Goal: Communication & Community: Participate in discussion

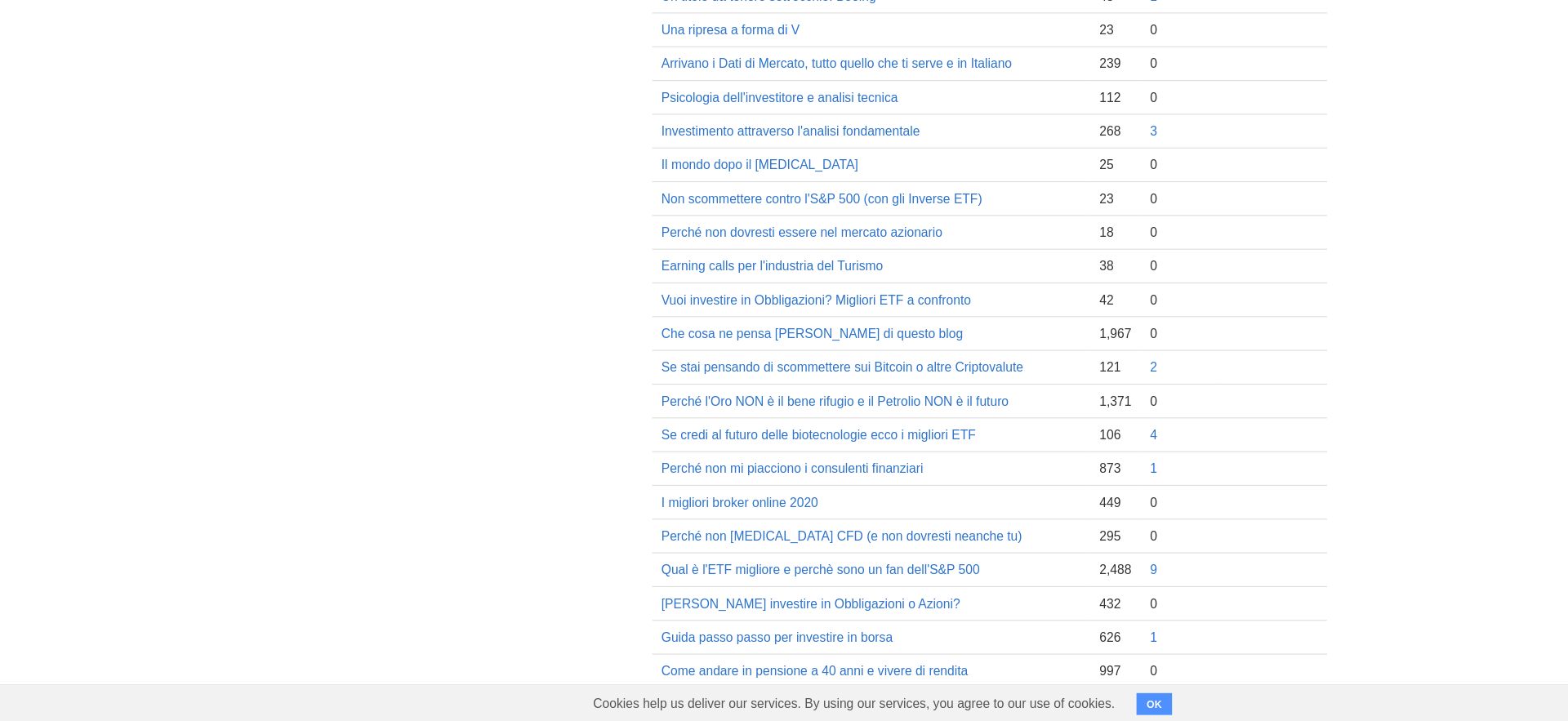
scroll to position [950, 0]
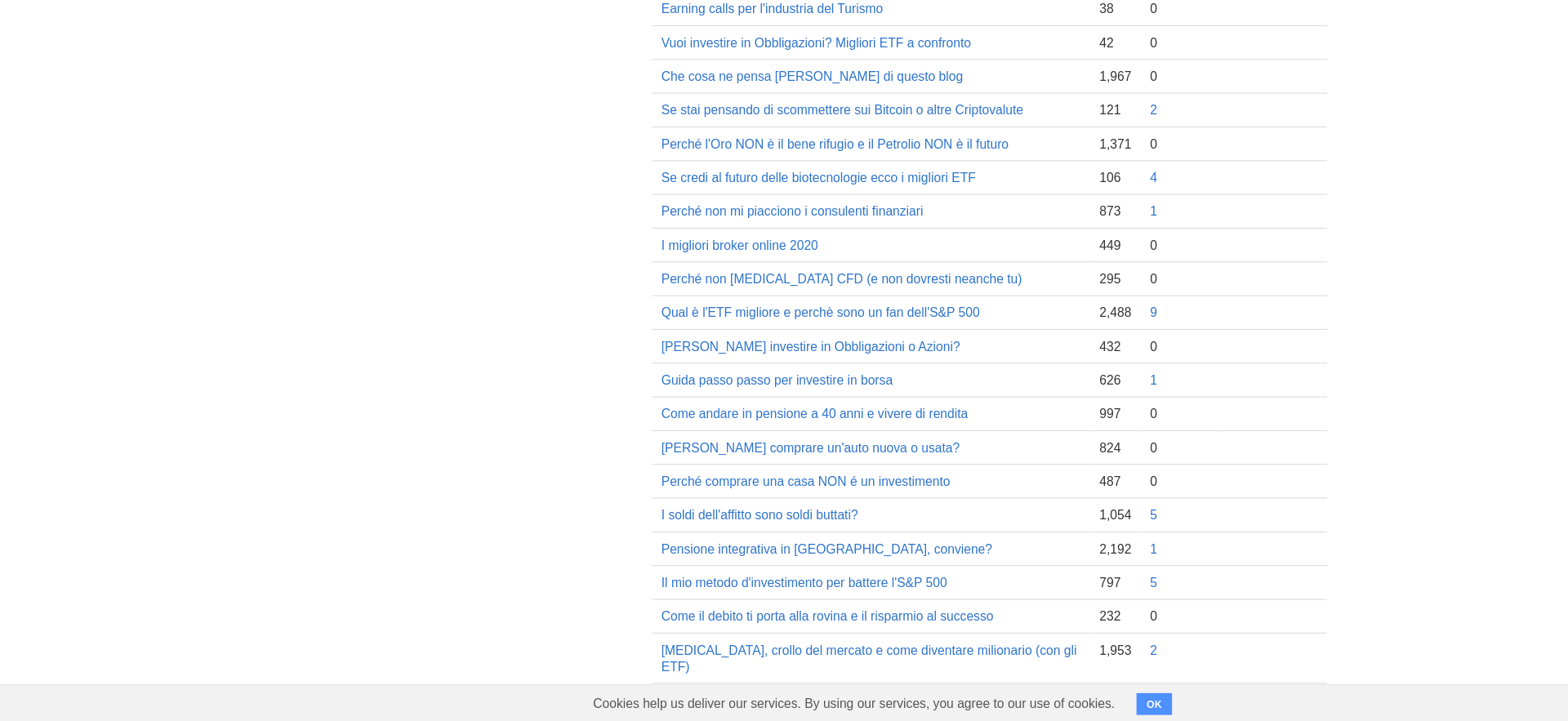
click at [1043, 708] on button "OK" at bounding box center [1034, 705] width 32 height 19
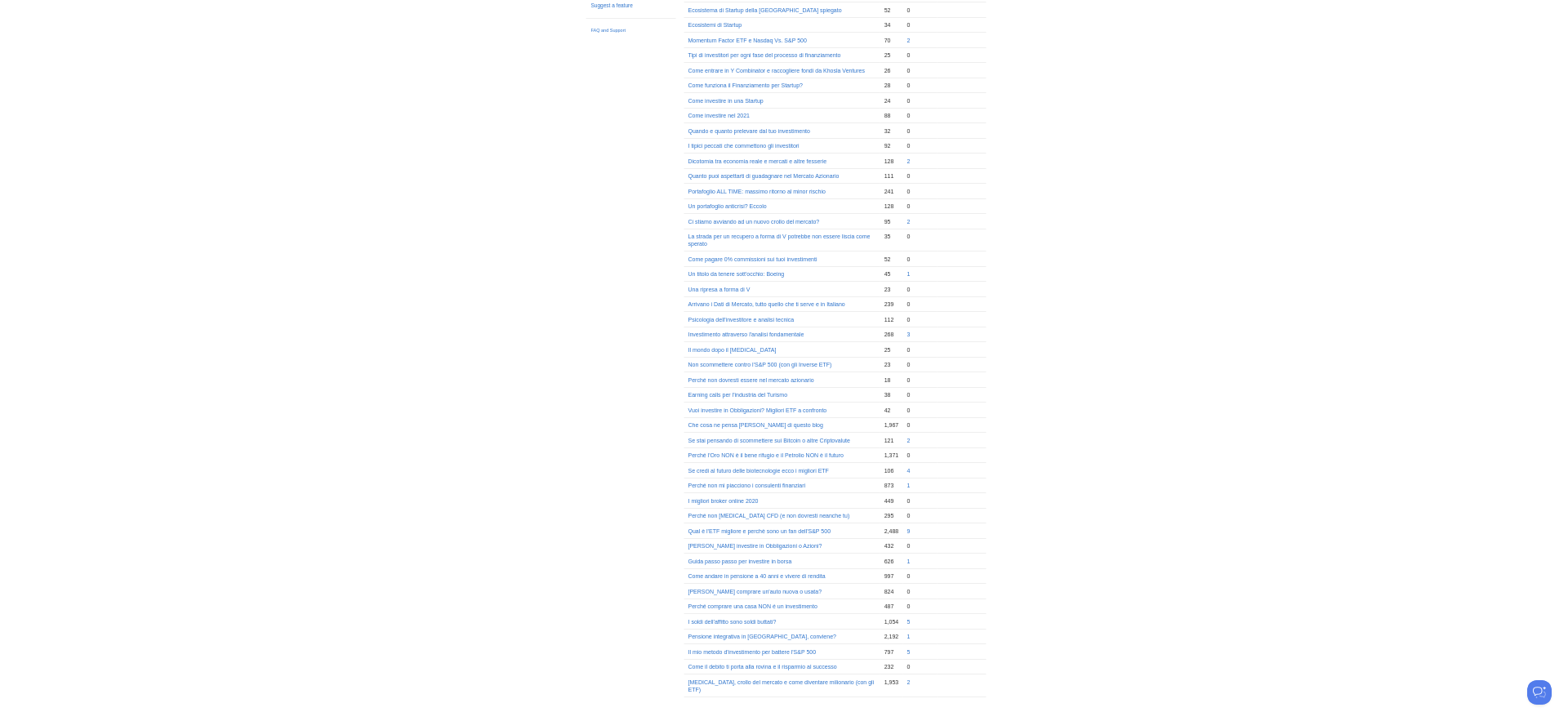
scroll to position [0, 0]
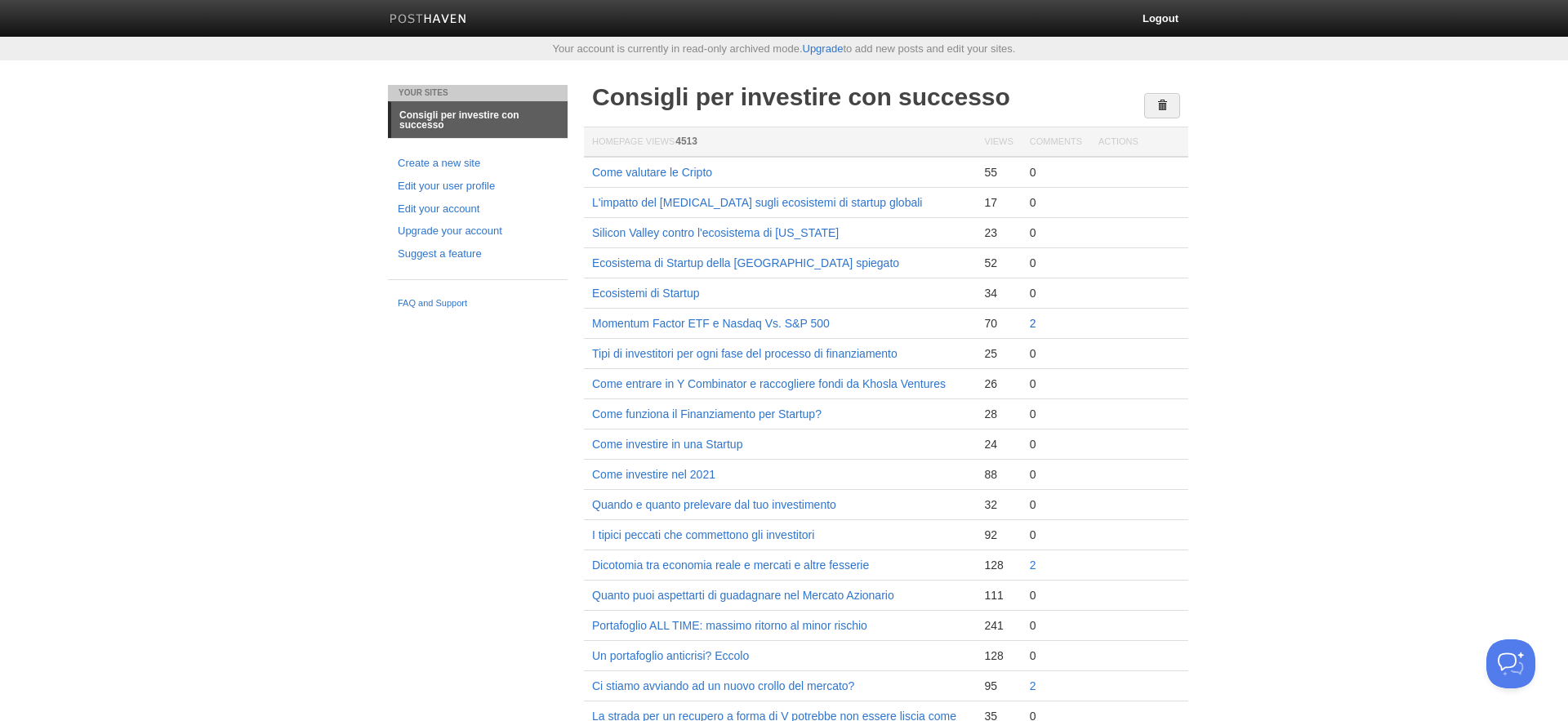
click at [1034, 323] on link "2" at bounding box center [1033, 324] width 7 height 13
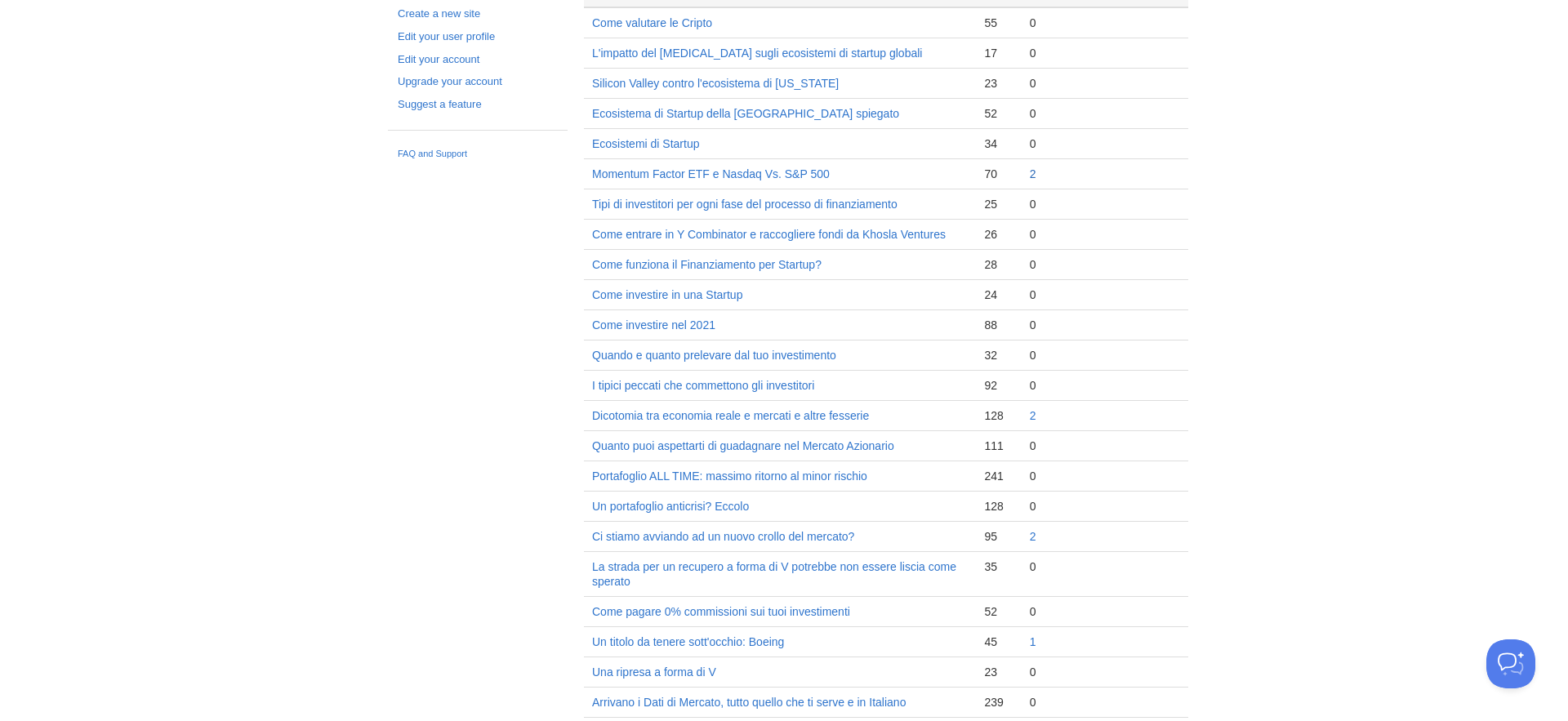
scroll to position [224, 0]
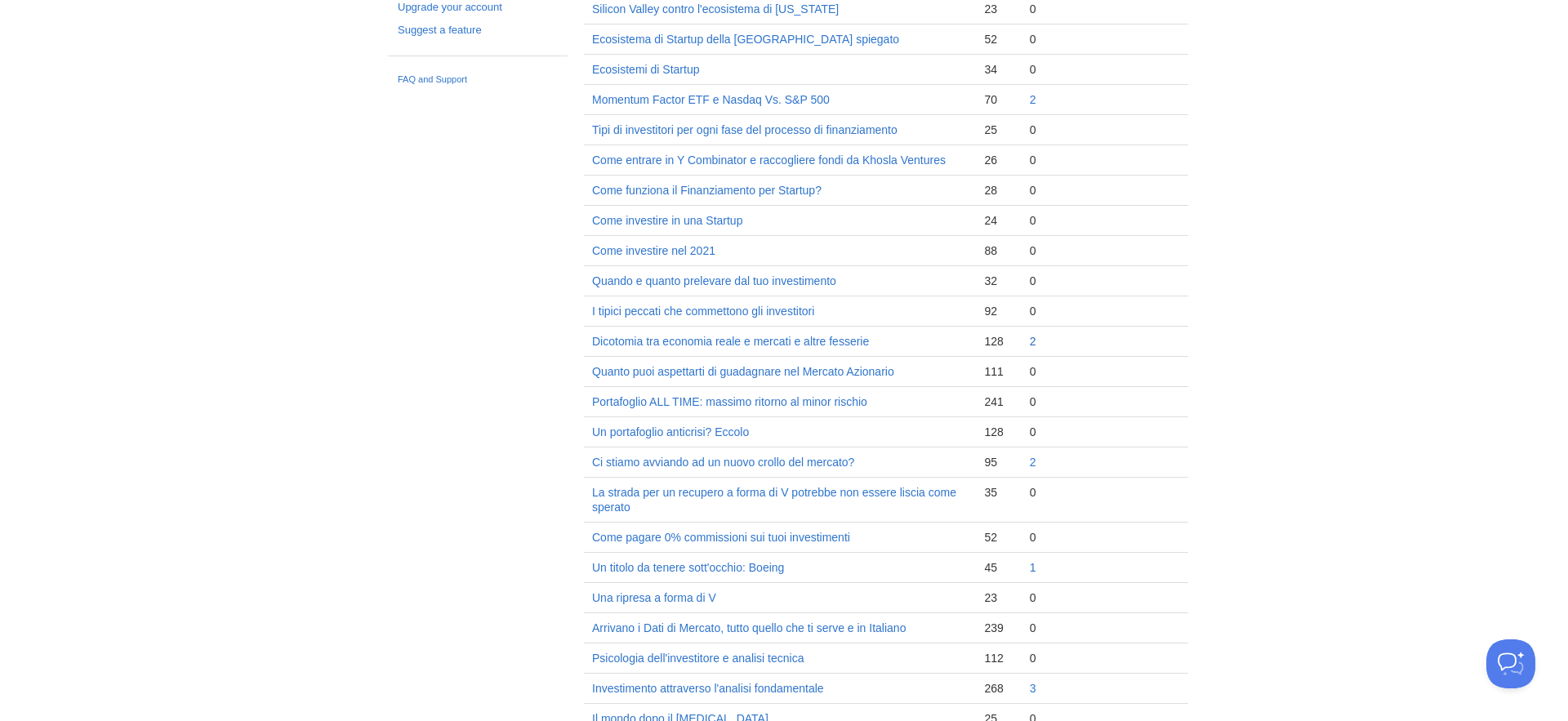
click at [1030, 340] on link "2" at bounding box center [1033, 341] width 7 height 13
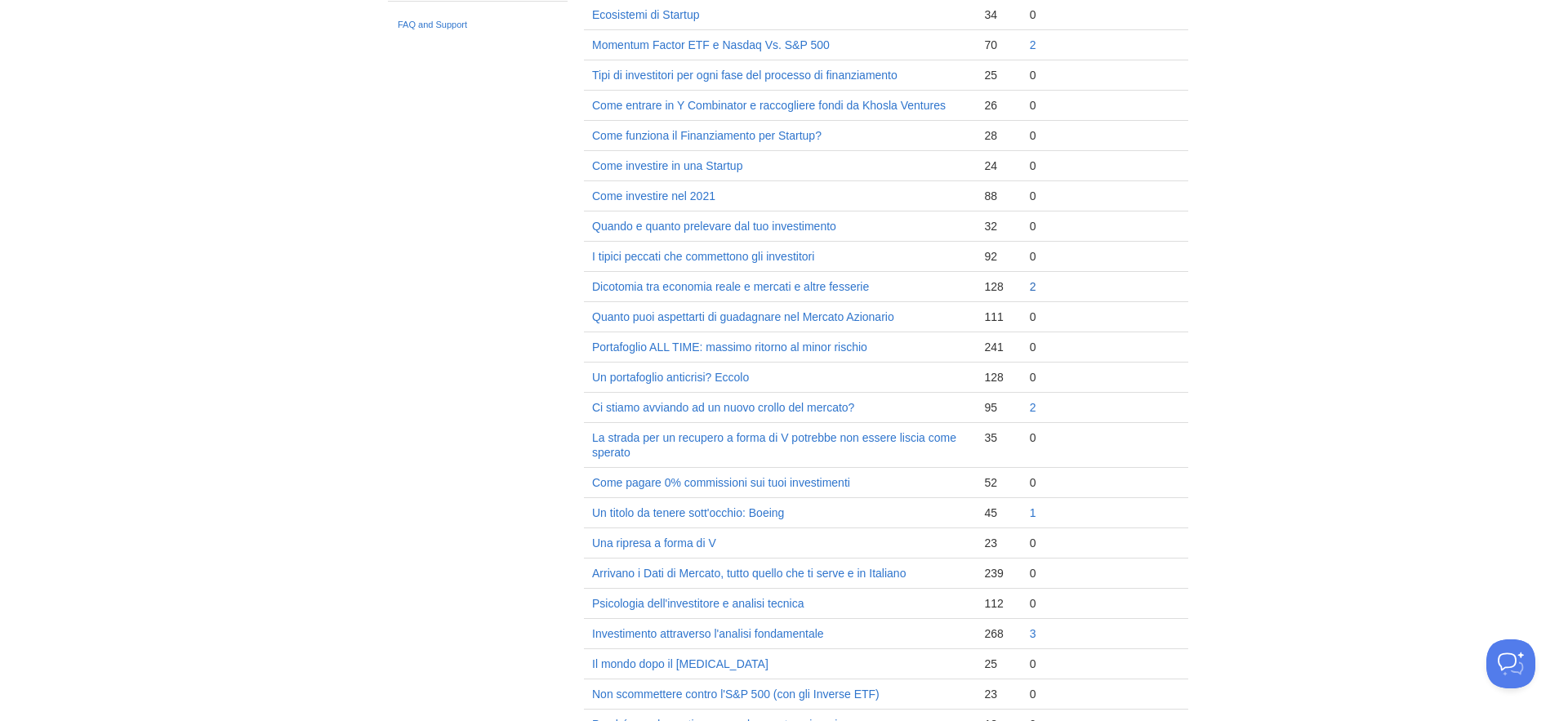
scroll to position [283, 0]
click at [1030, 403] on link "2" at bounding box center [1033, 404] width 7 height 13
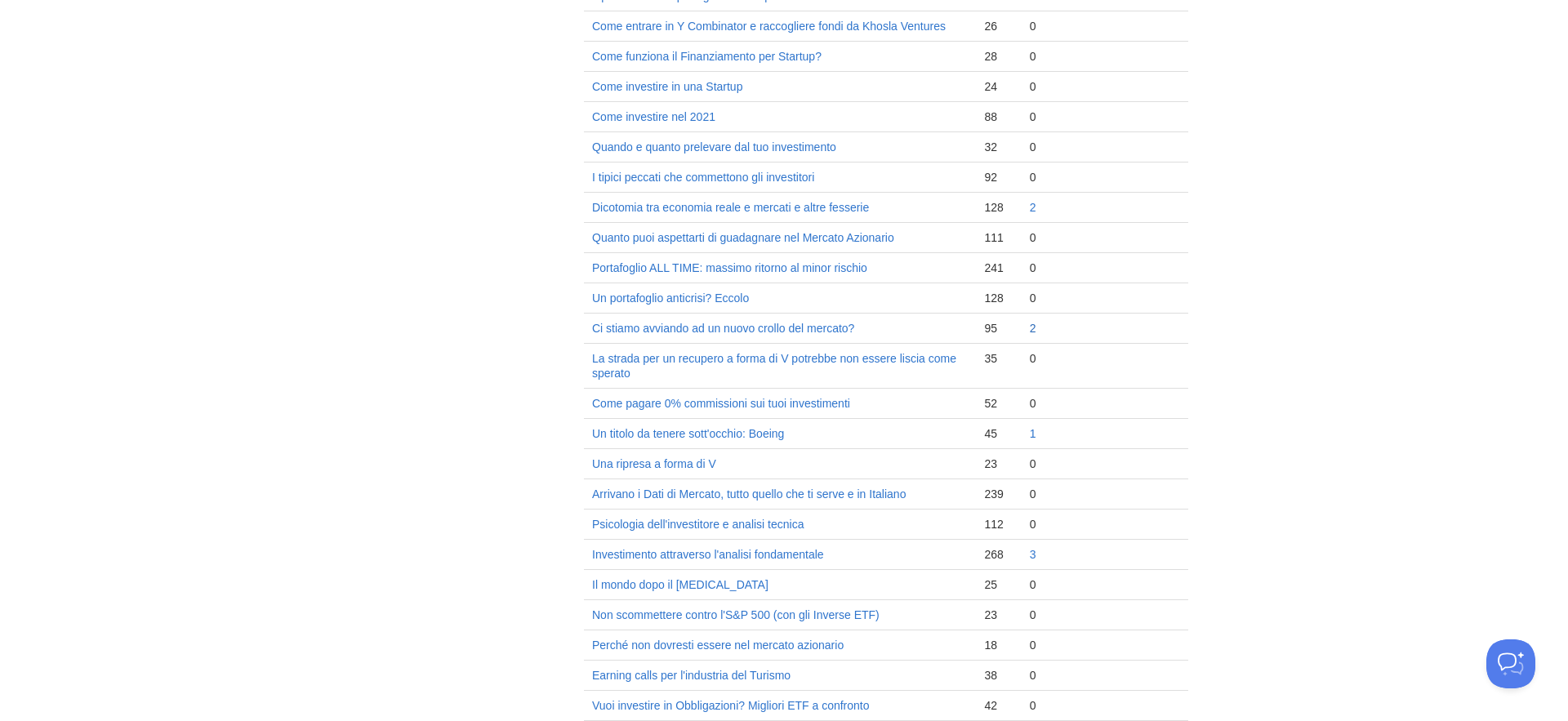
scroll to position [364, 0]
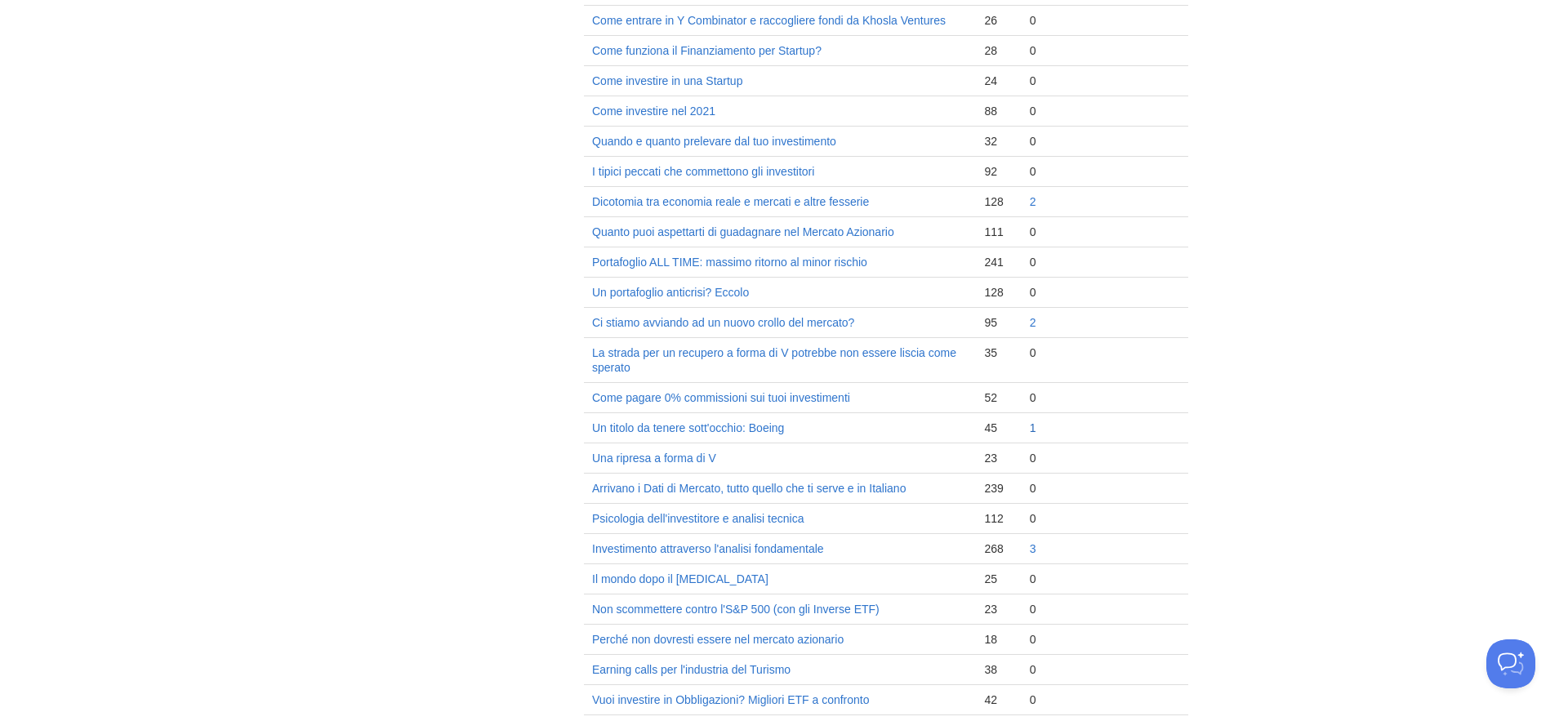
click at [1034, 427] on link "1" at bounding box center [1033, 428] width 7 height 13
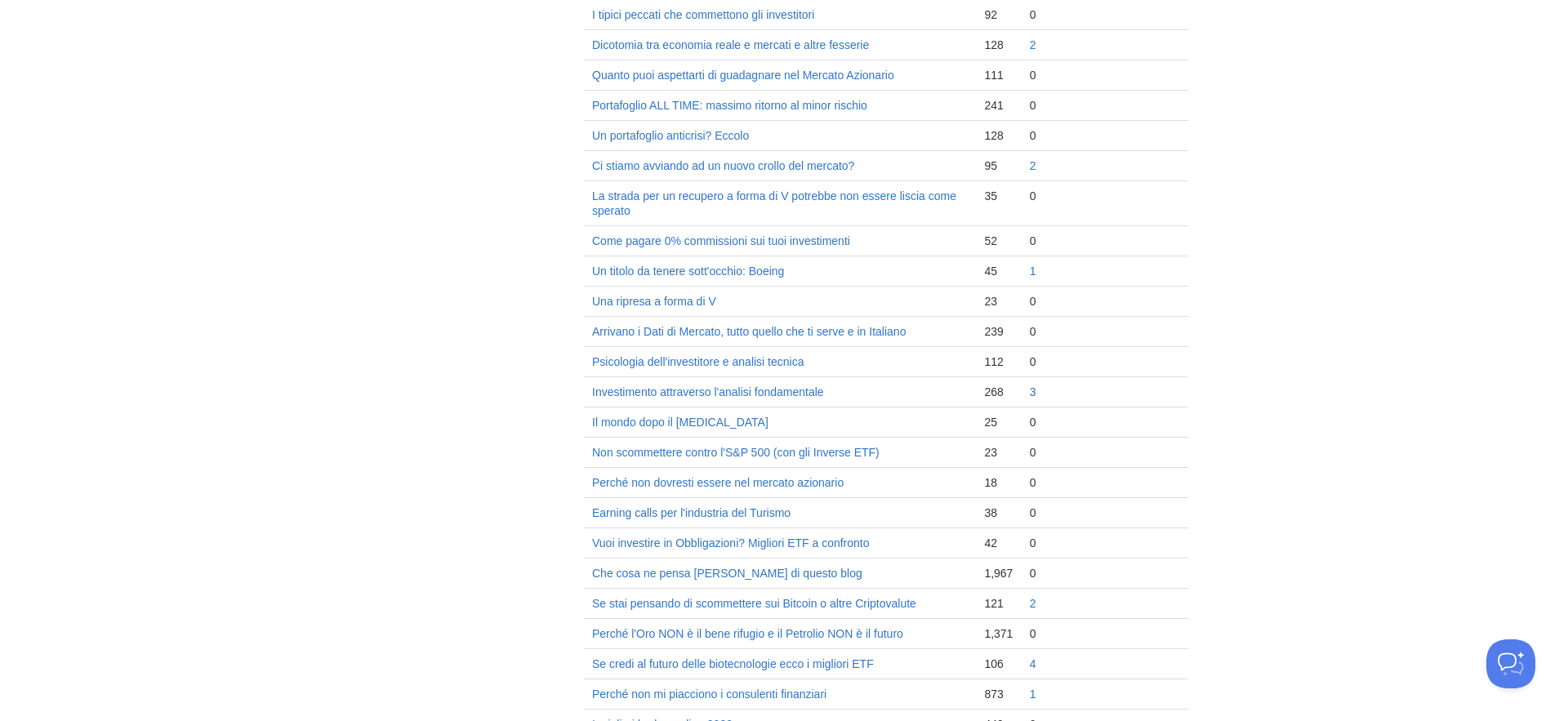
click at [1033, 388] on link "3" at bounding box center [1033, 392] width 7 height 13
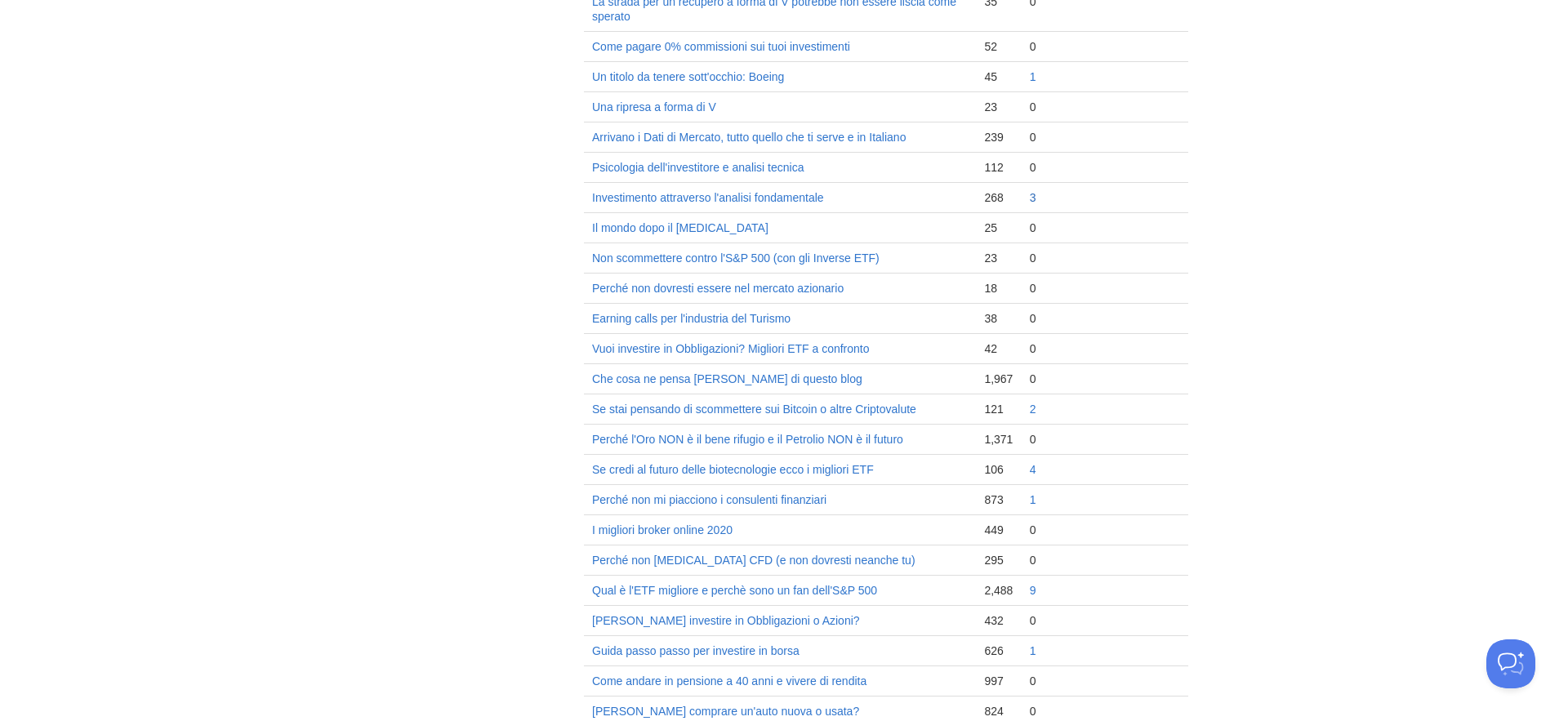
scroll to position [717, 0]
click at [1032, 407] on link "2" at bounding box center [1033, 407] width 7 height 13
click at [1034, 470] on link "4" at bounding box center [1033, 468] width 7 height 13
click at [1035, 493] on link "1" at bounding box center [1033, 498] width 7 height 13
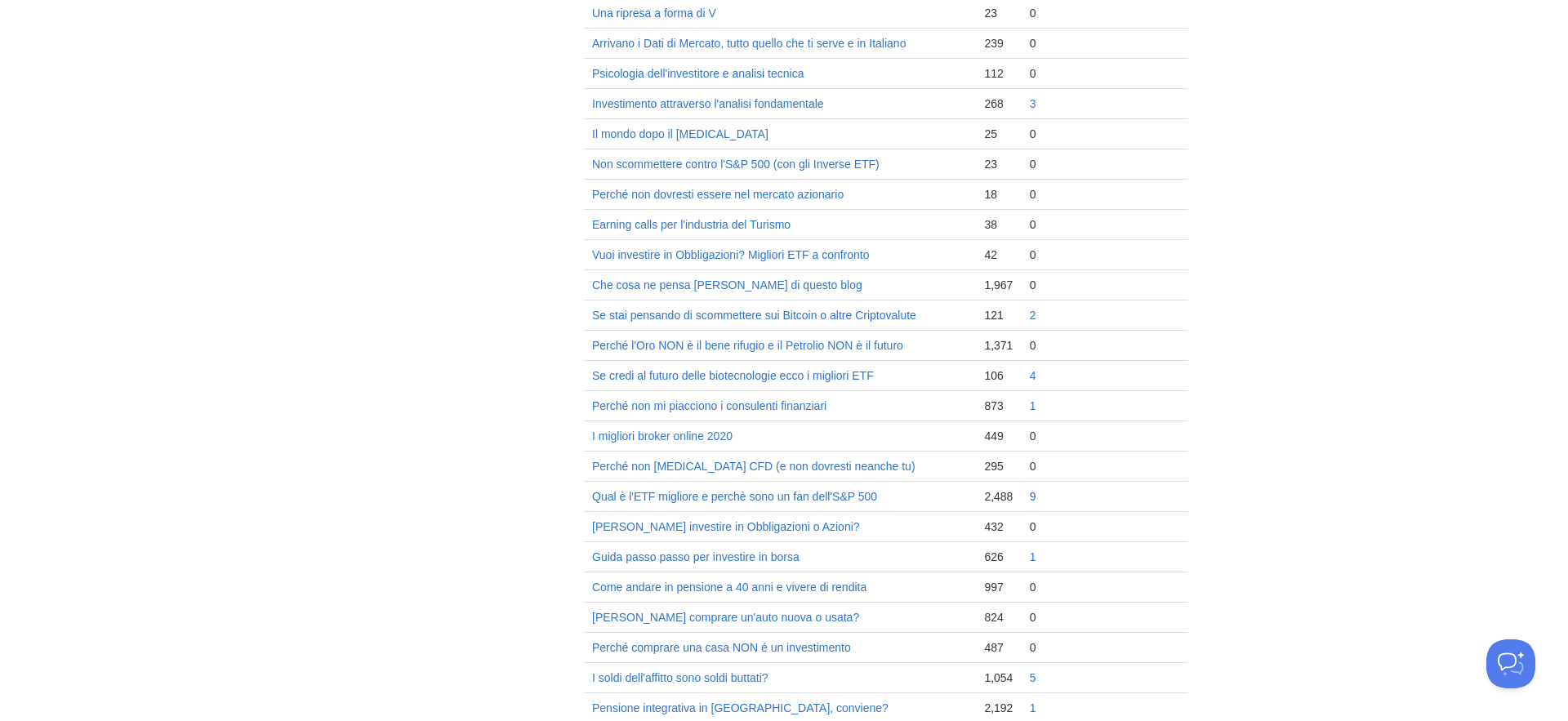
click at [1034, 497] on link "9" at bounding box center [1033, 497] width 7 height 13
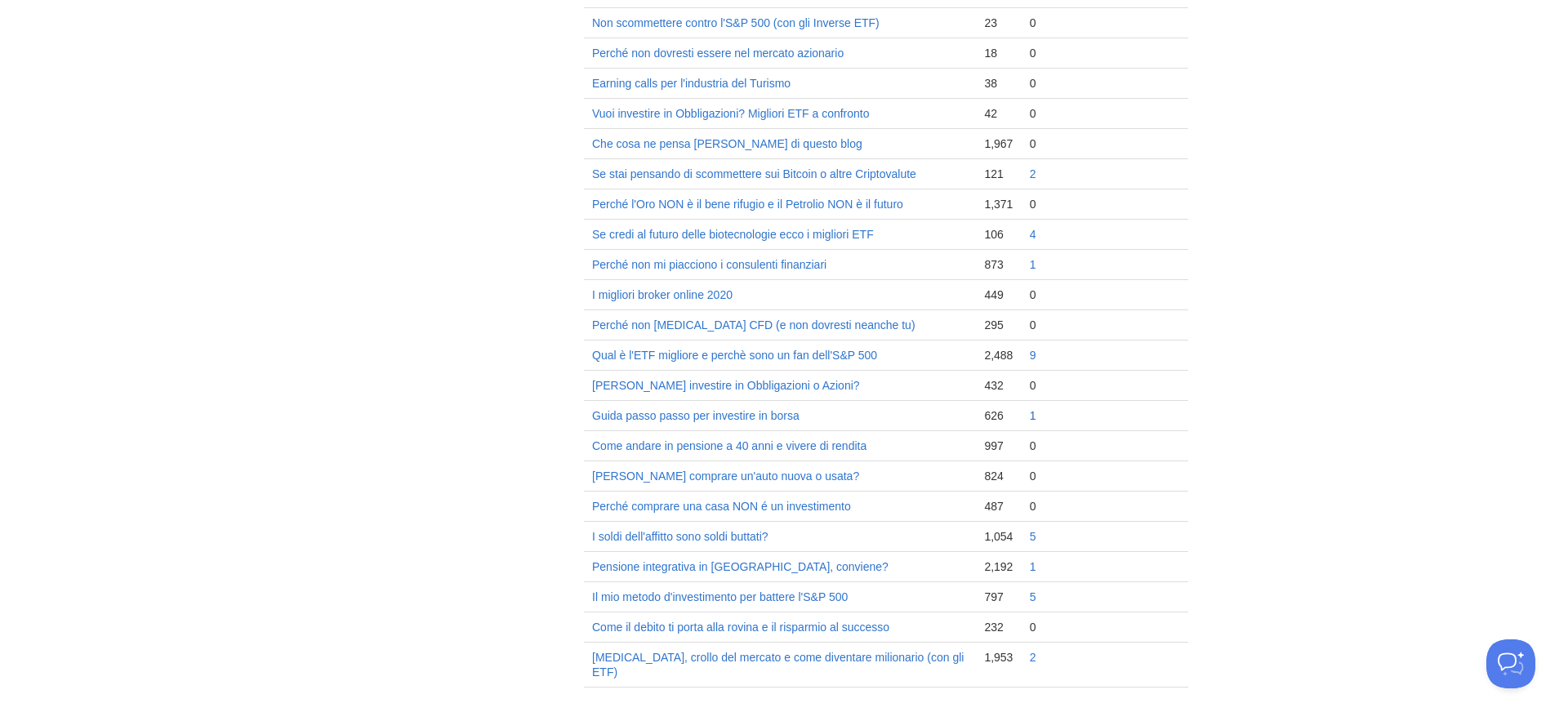
click at [1034, 412] on link "1" at bounding box center [1033, 416] width 7 height 13
click at [1033, 537] on link "5" at bounding box center [1033, 537] width 7 height 13
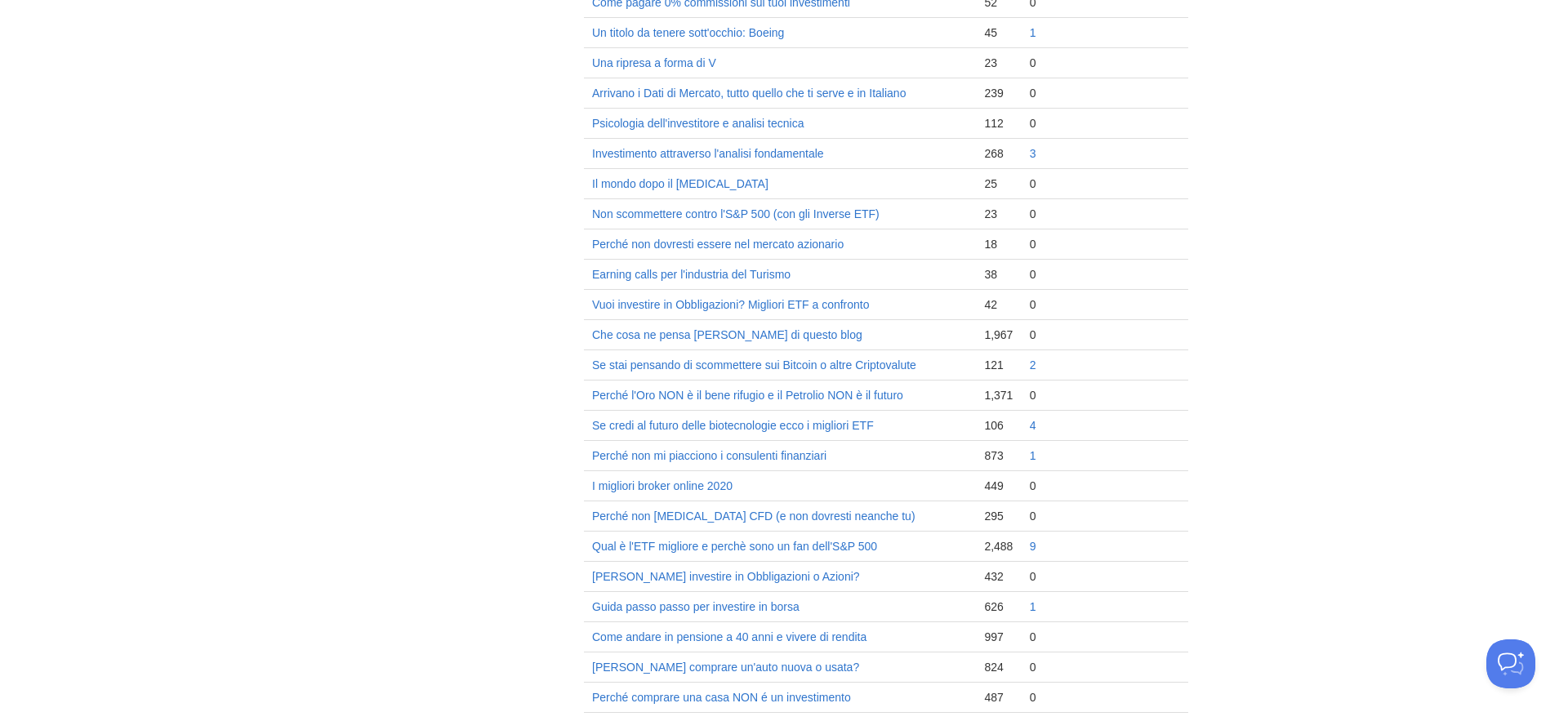
scroll to position [950, 0]
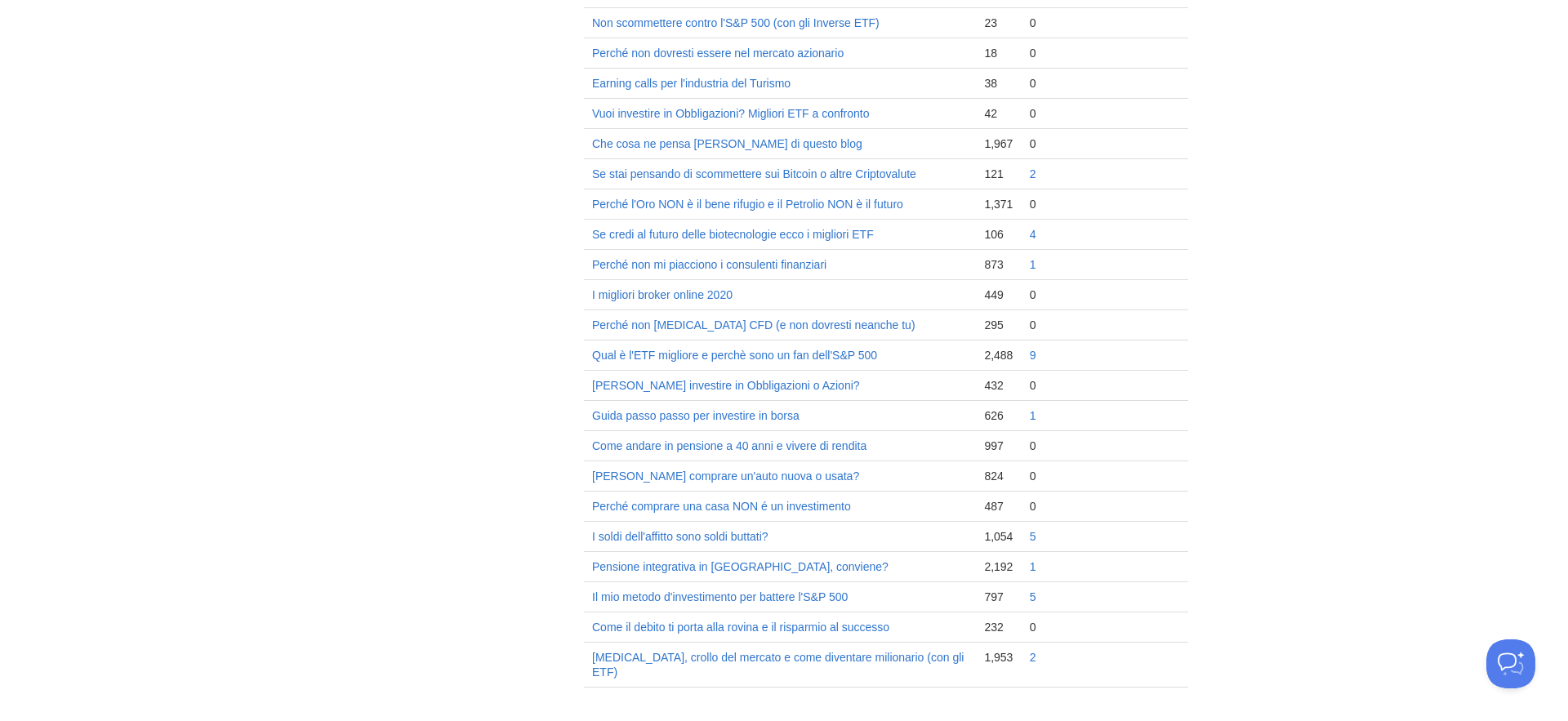
click at [1028, 413] on td "1" at bounding box center [1056, 416] width 69 height 30
click at [1032, 417] on link "1" at bounding box center [1033, 416] width 7 height 13
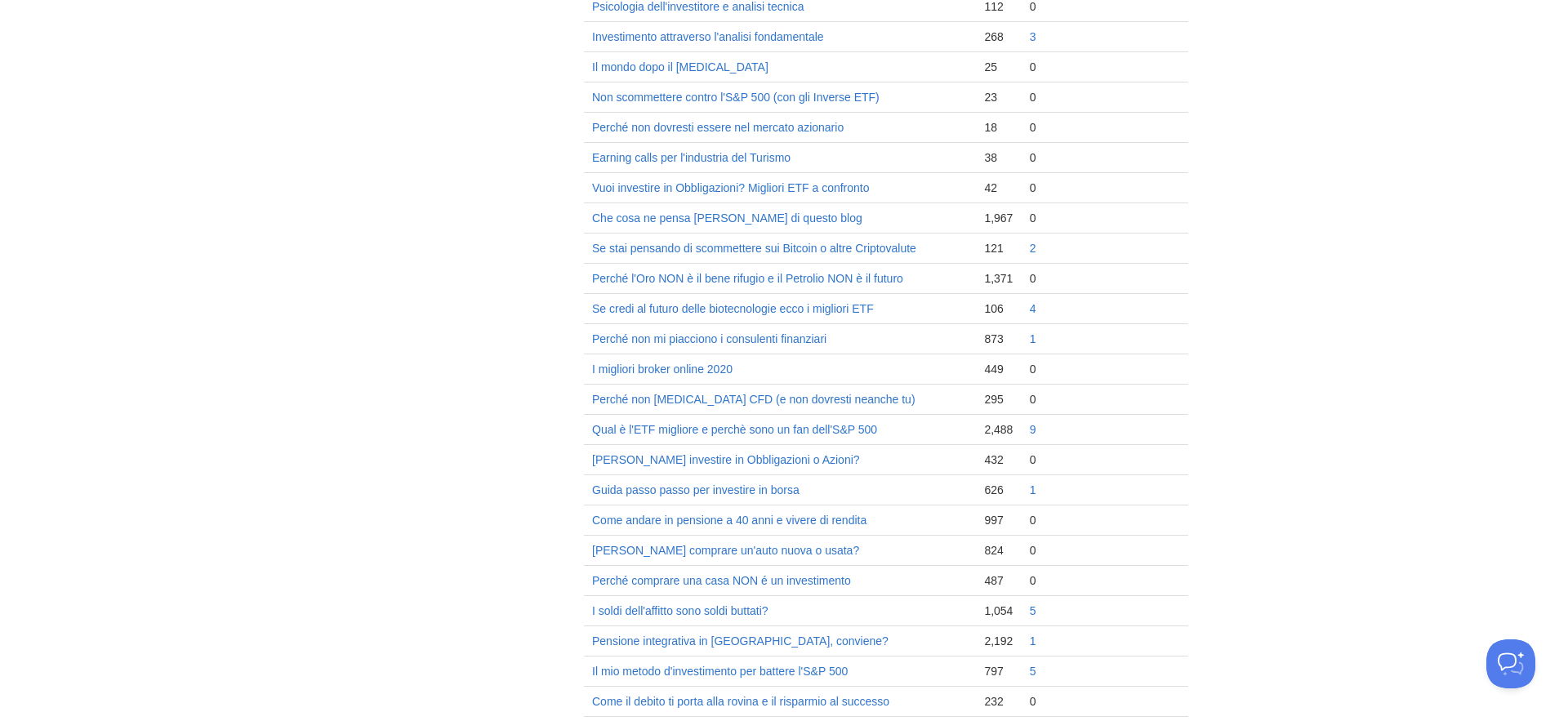
scroll to position [950, 0]
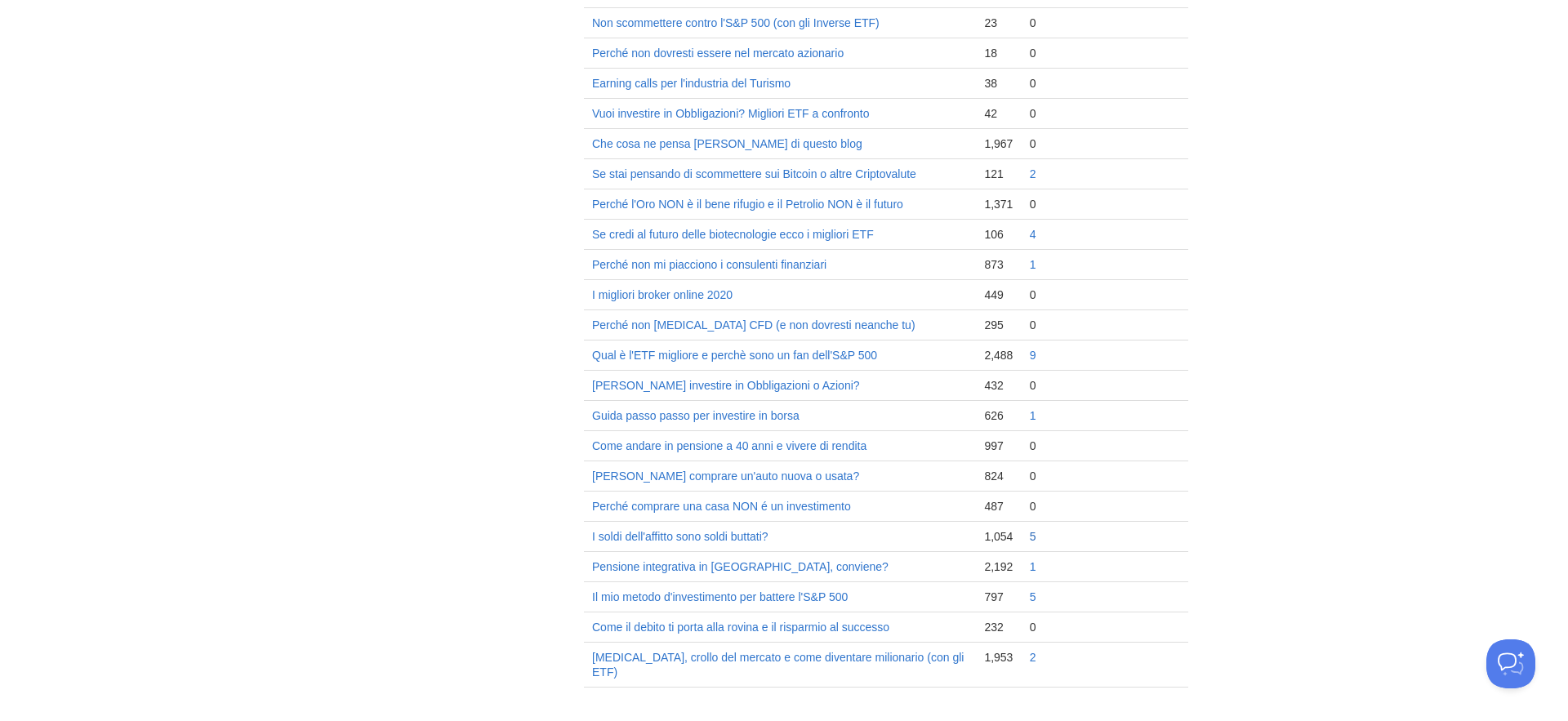
click at [1031, 539] on link "5" at bounding box center [1033, 537] width 7 height 13
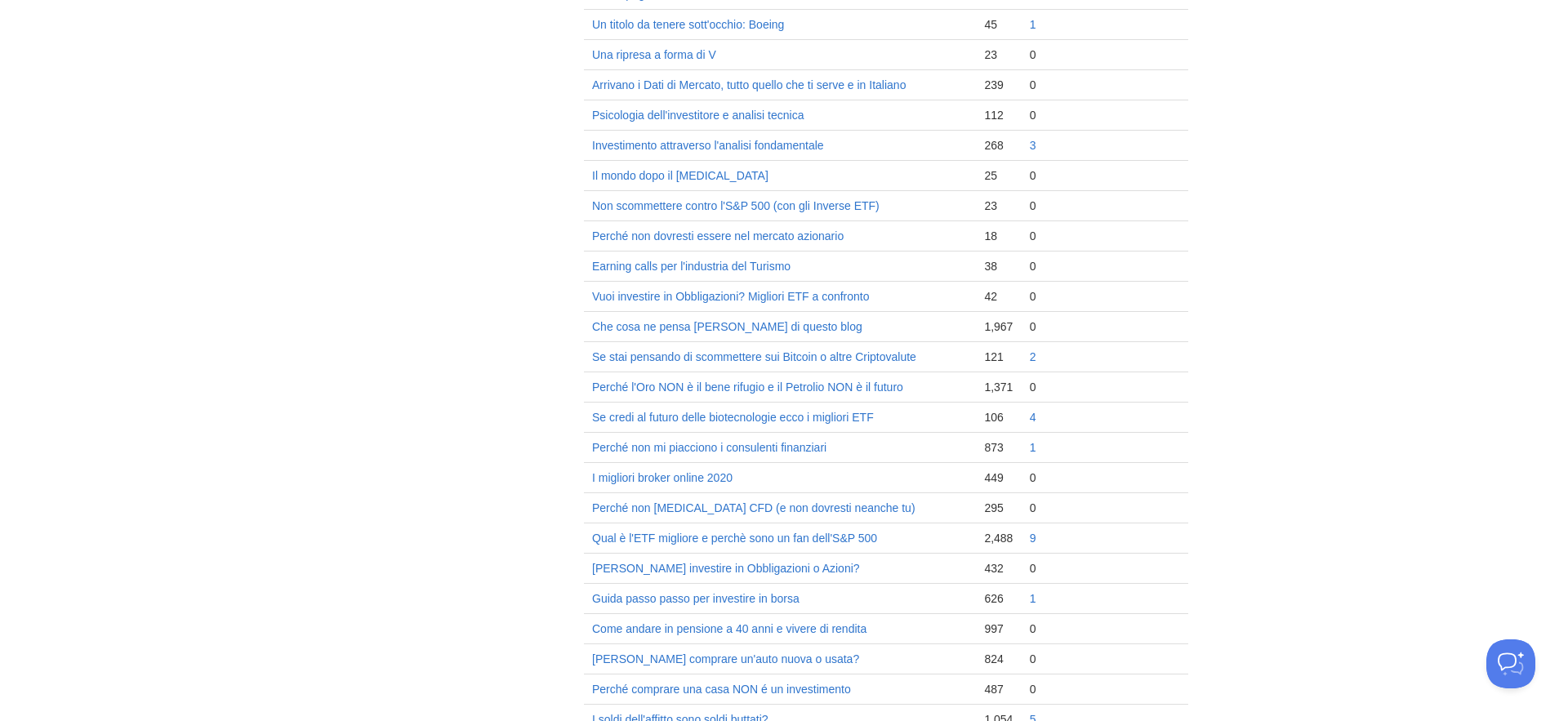
scroll to position [950, 0]
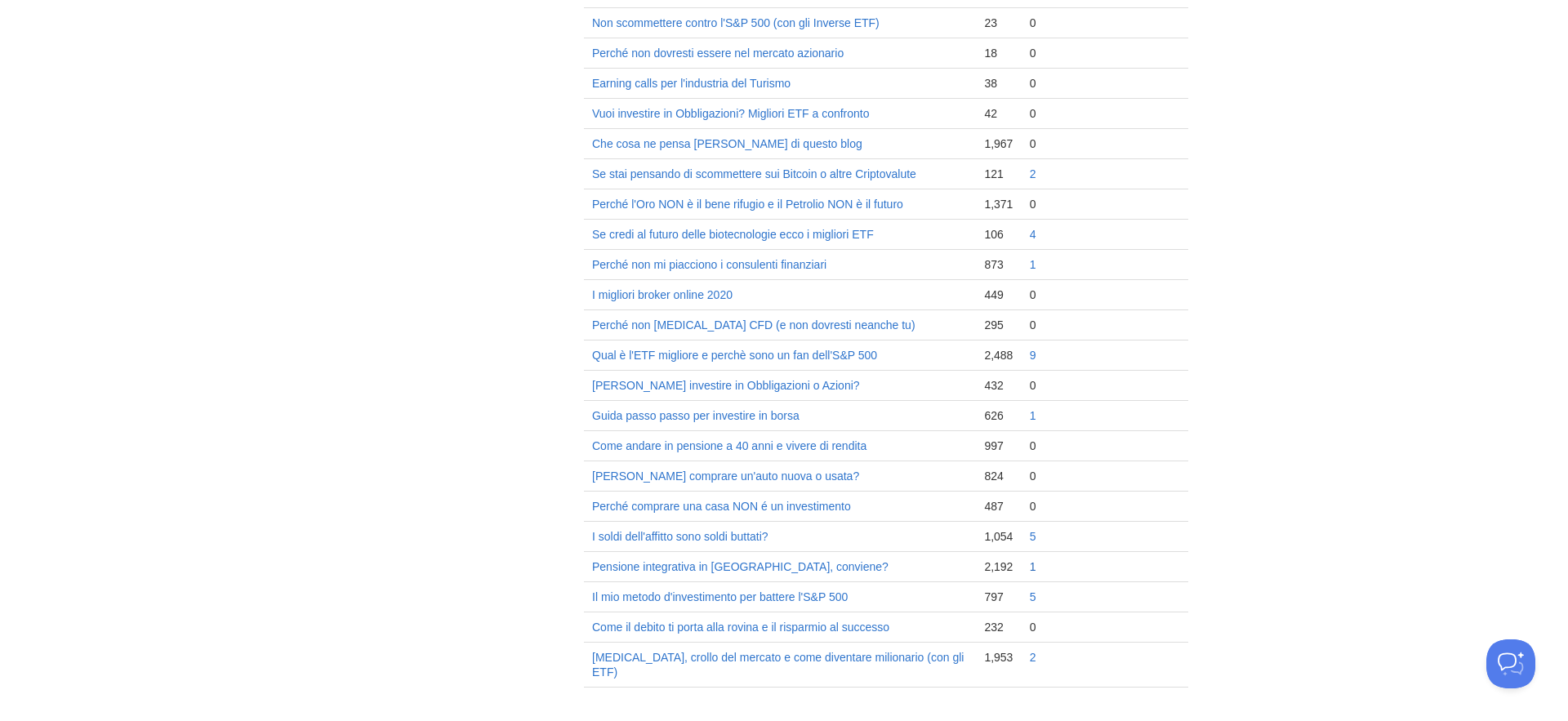
click at [1032, 565] on link "1" at bounding box center [1033, 567] width 7 height 13
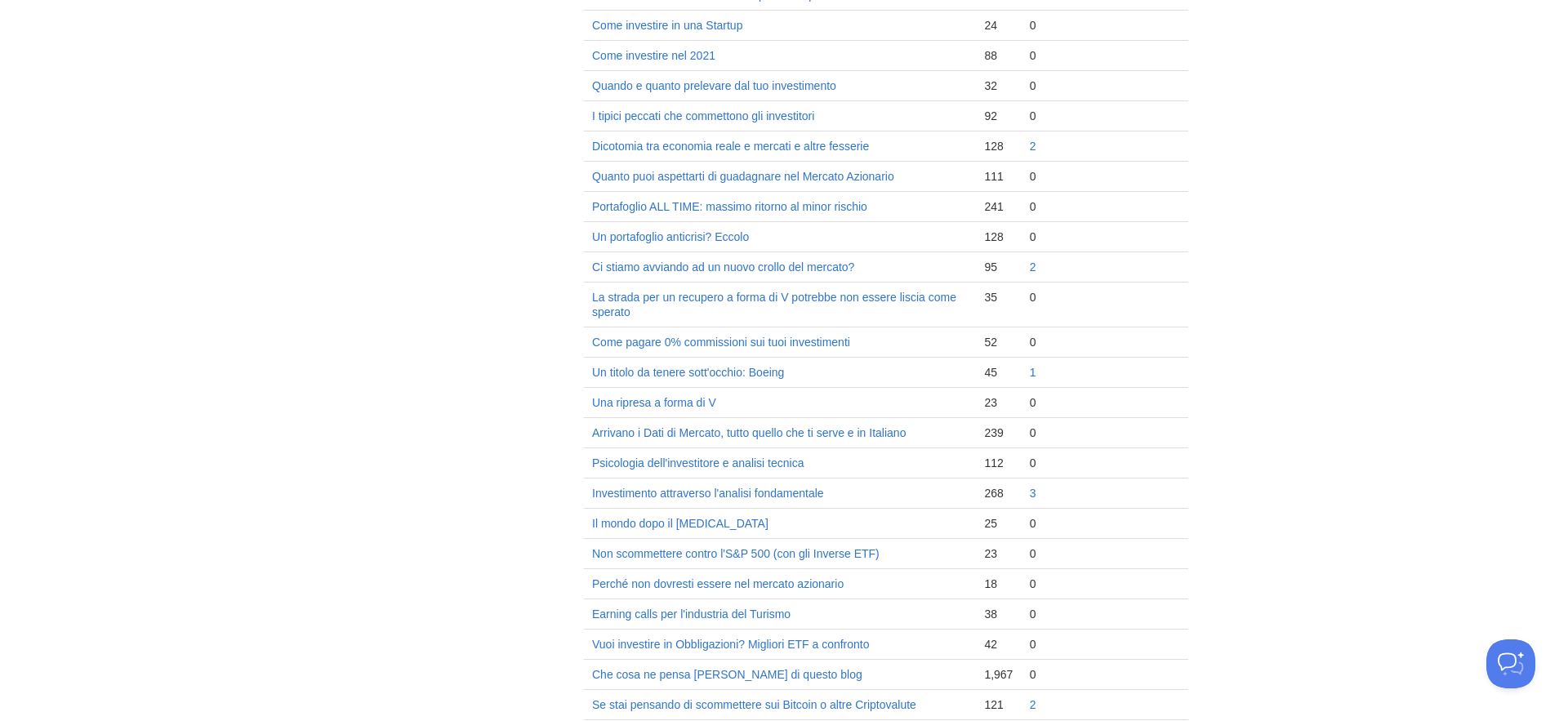
scroll to position [950, 0]
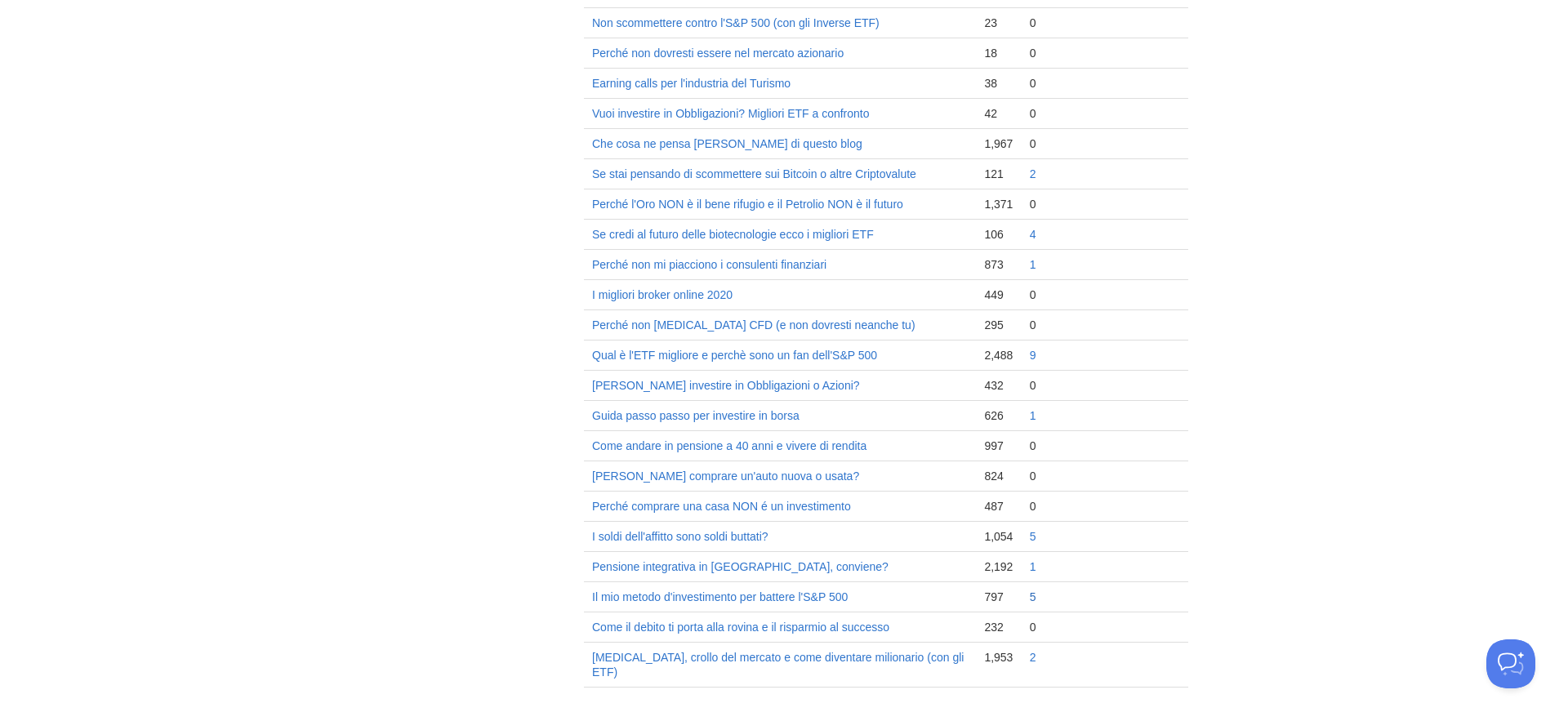
click at [1035, 600] on link "5" at bounding box center [1033, 597] width 7 height 13
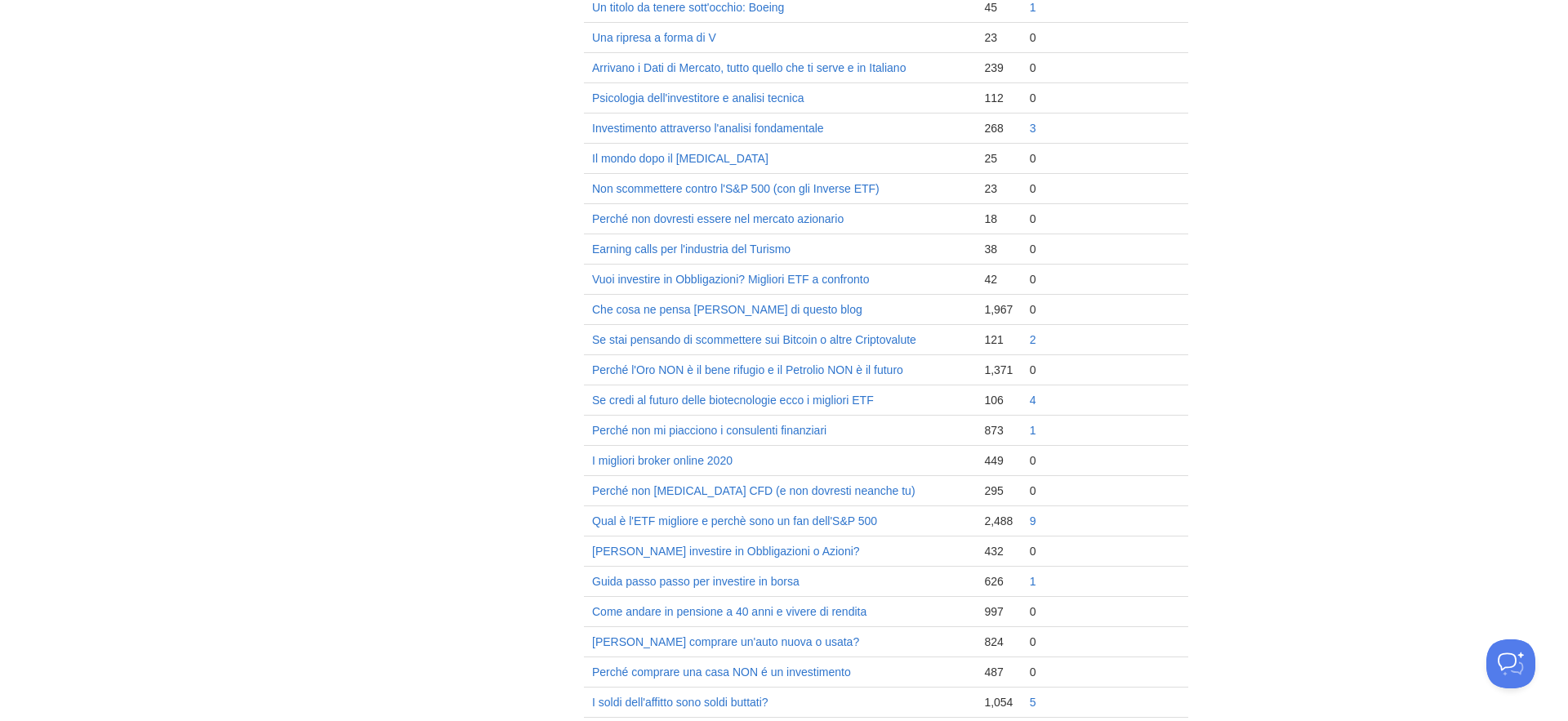
scroll to position [950, 0]
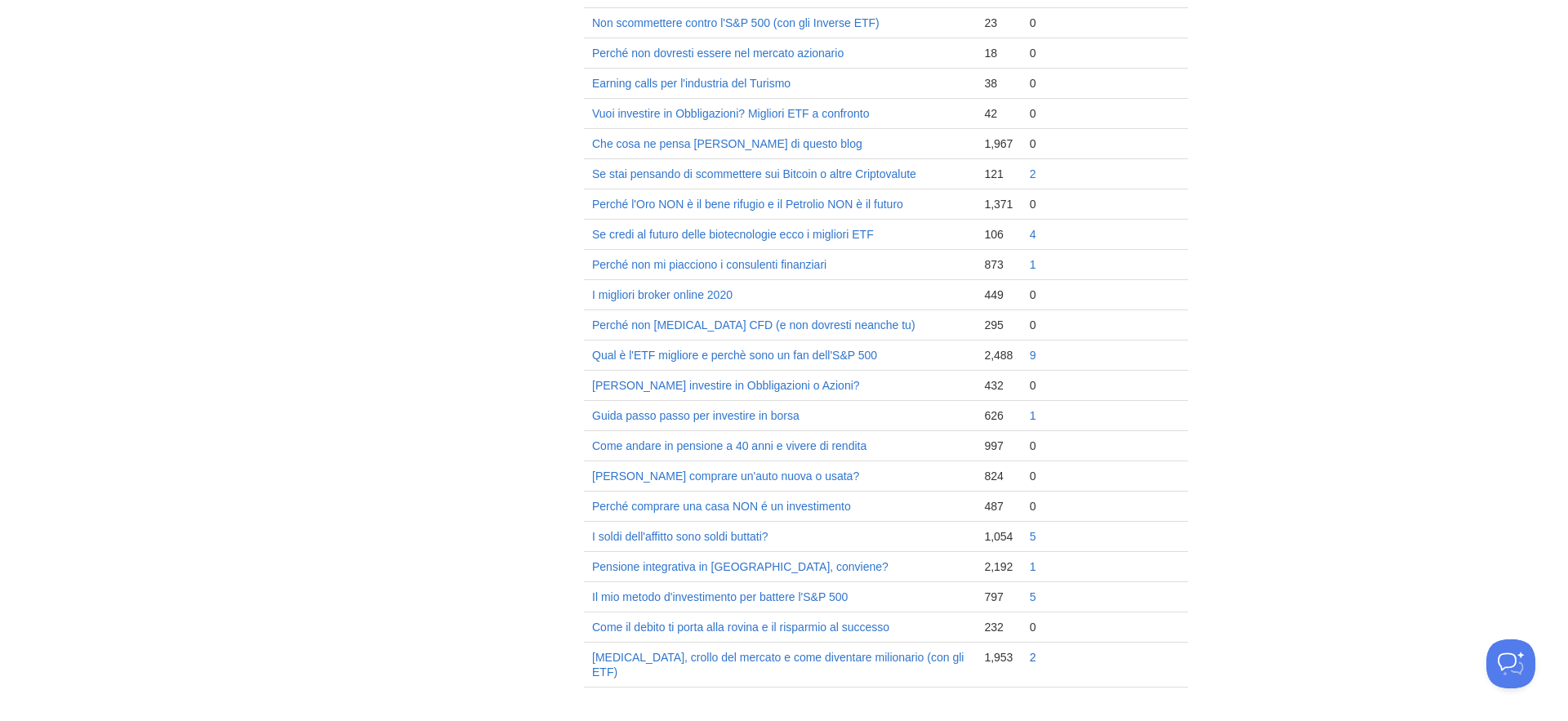
click at [1032, 658] on link "2" at bounding box center [1033, 657] width 7 height 13
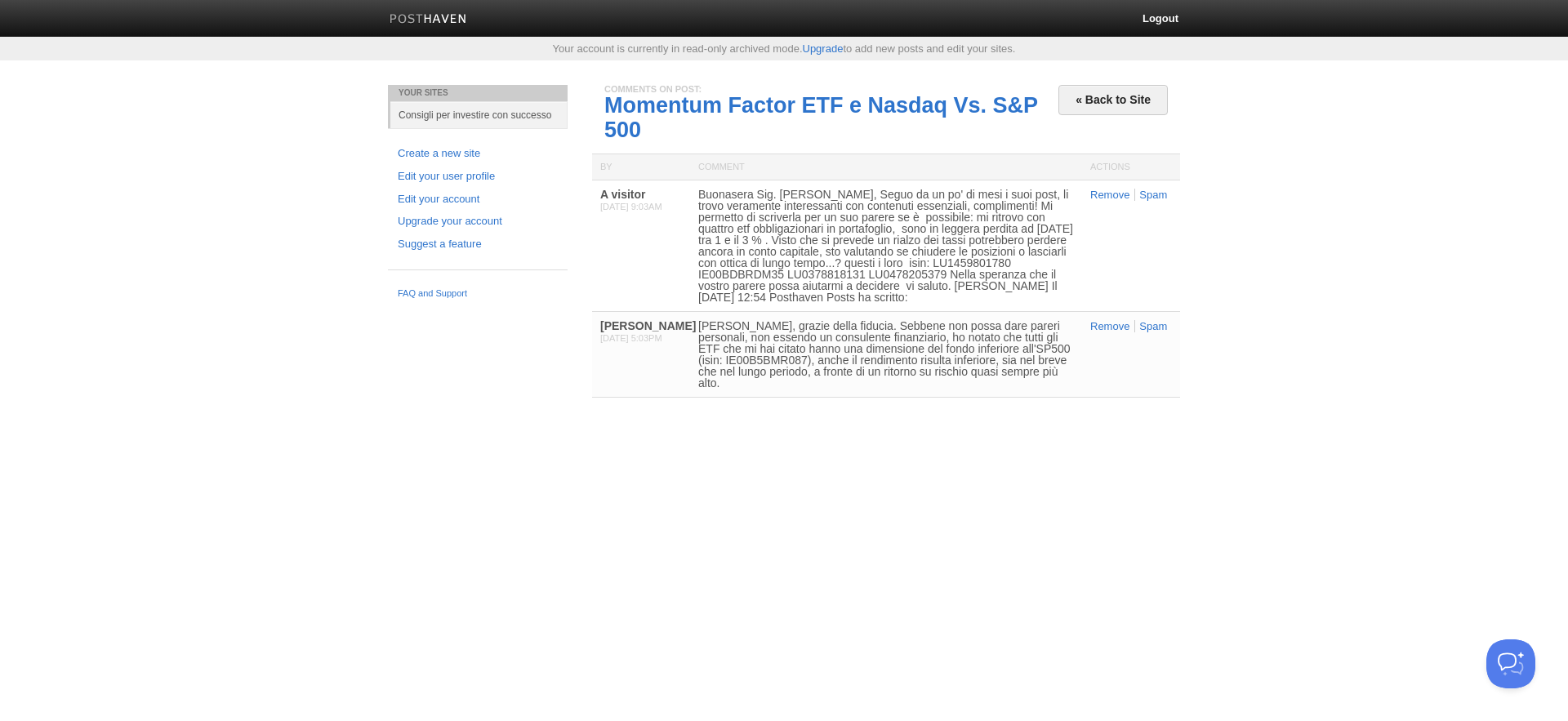
click at [371, 8] on div "Logout" at bounding box center [784, 18] width 1568 height 37
